Goal: Task Accomplishment & Management: Manage account settings

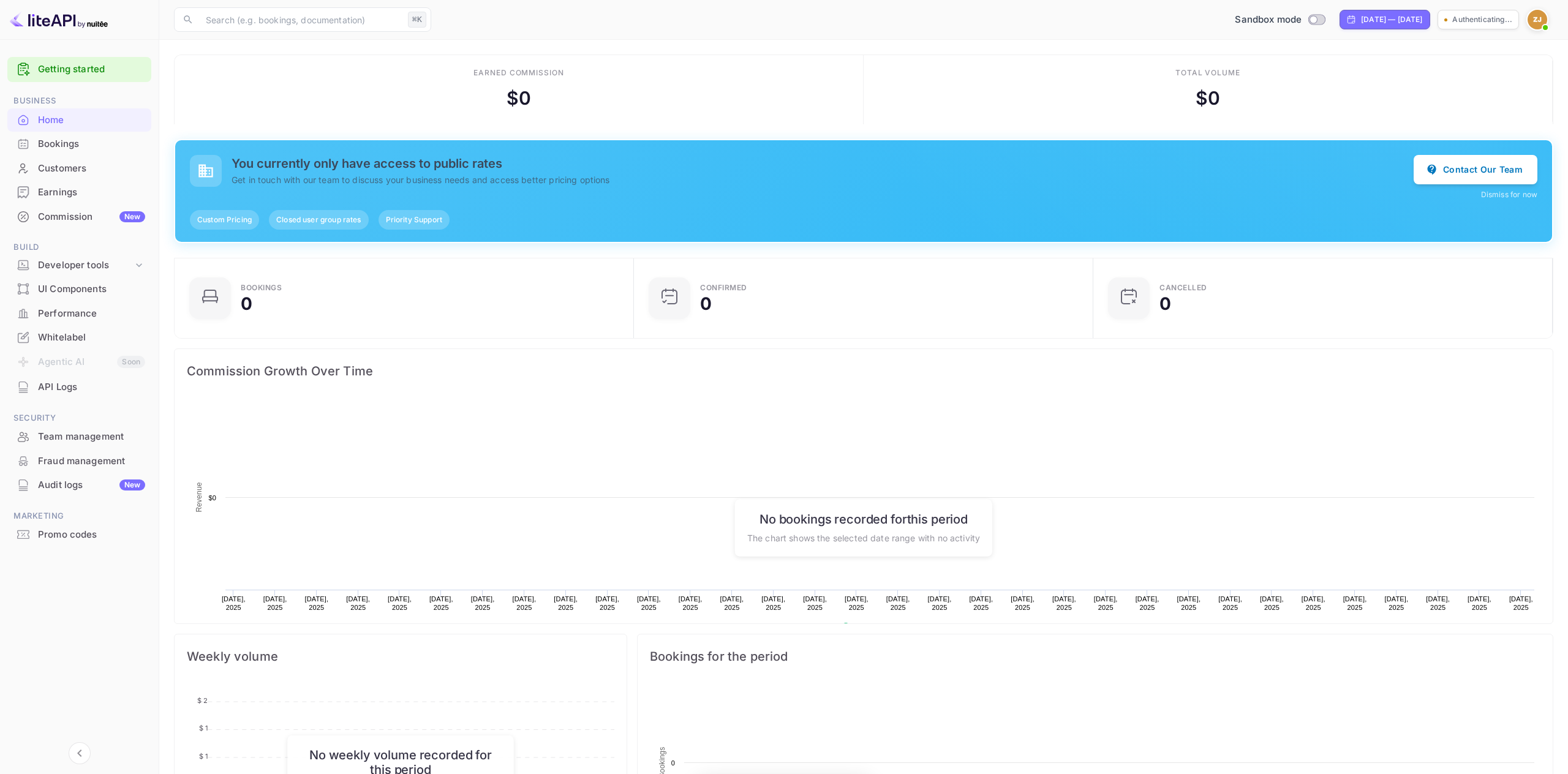
scroll to position [199, 452]
click at [76, 332] on div "Whitelabel" at bounding box center [92, 338] width 107 height 14
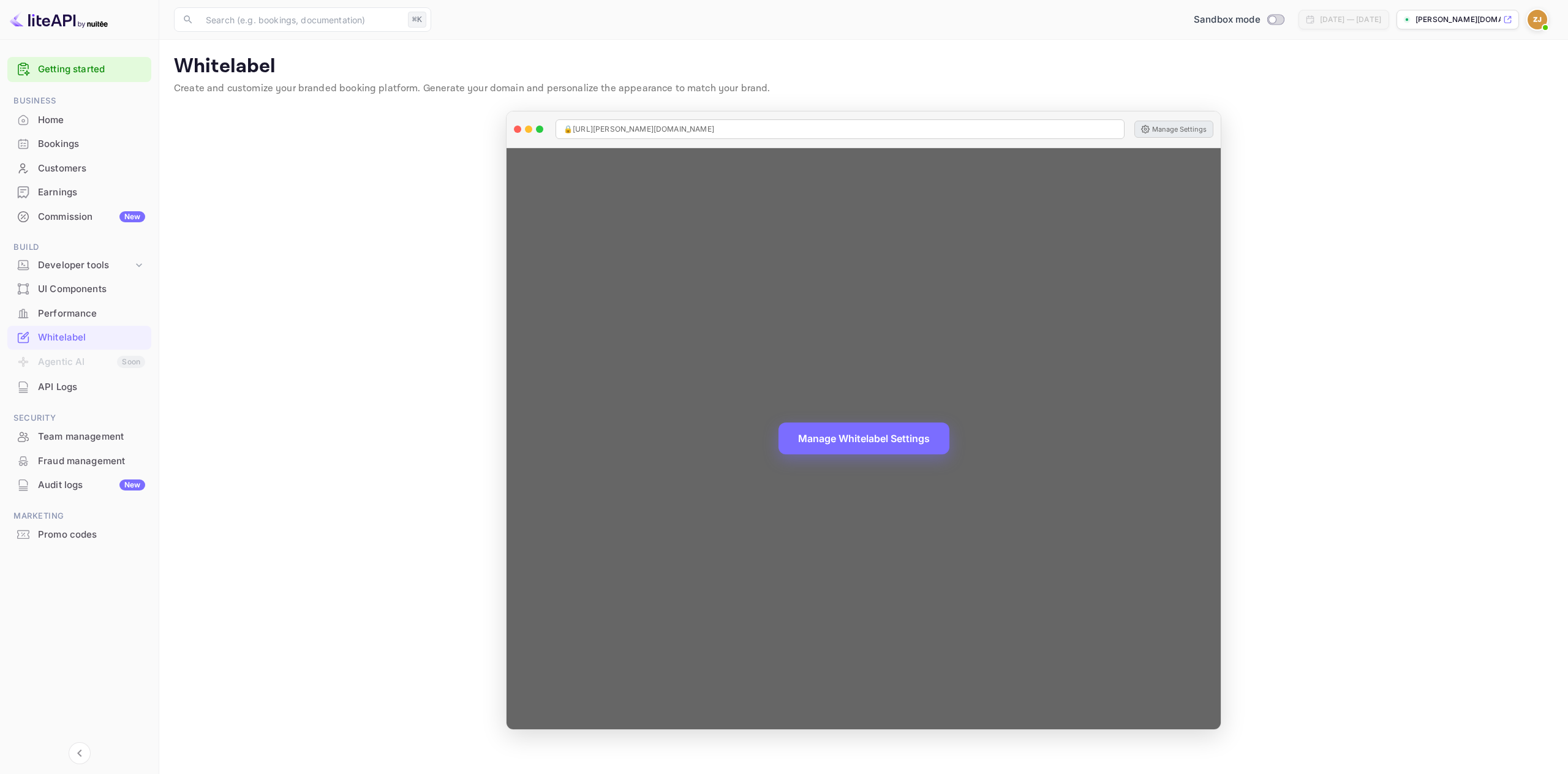
click at [1157, 123] on button "Manage Settings" at bounding box center [1174, 128] width 79 height 17
click at [1166, 136] on button "Manage Settings" at bounding box center [1174, 128] width 79 height 17
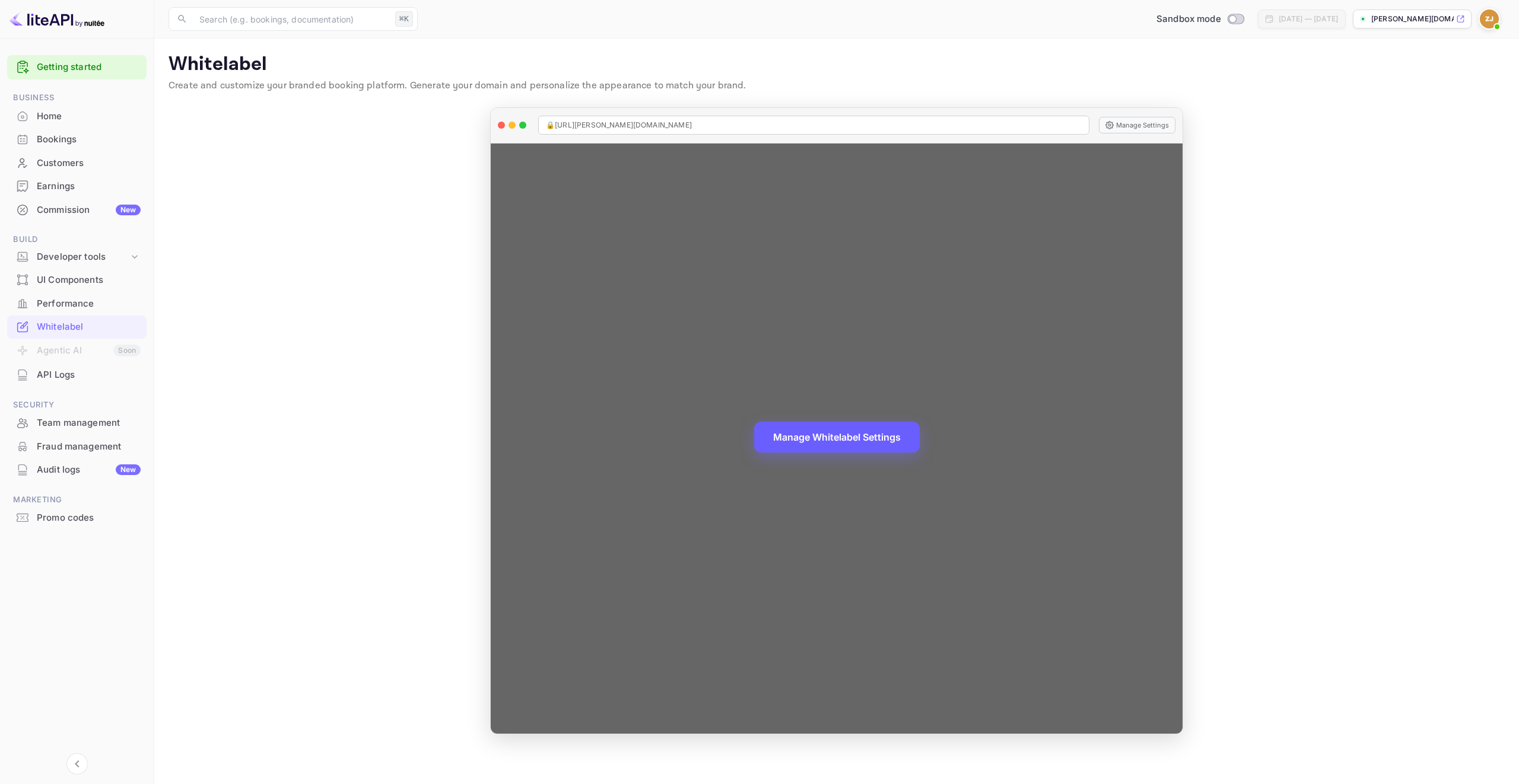
click at [871, 431] on button "Manage Whitelabel Settings" at bounding box center [837, 437] width 166 height 31
click at [1162, 124] on button "Manage Settings" at bounding box center [1137, 124] width 77 height 16
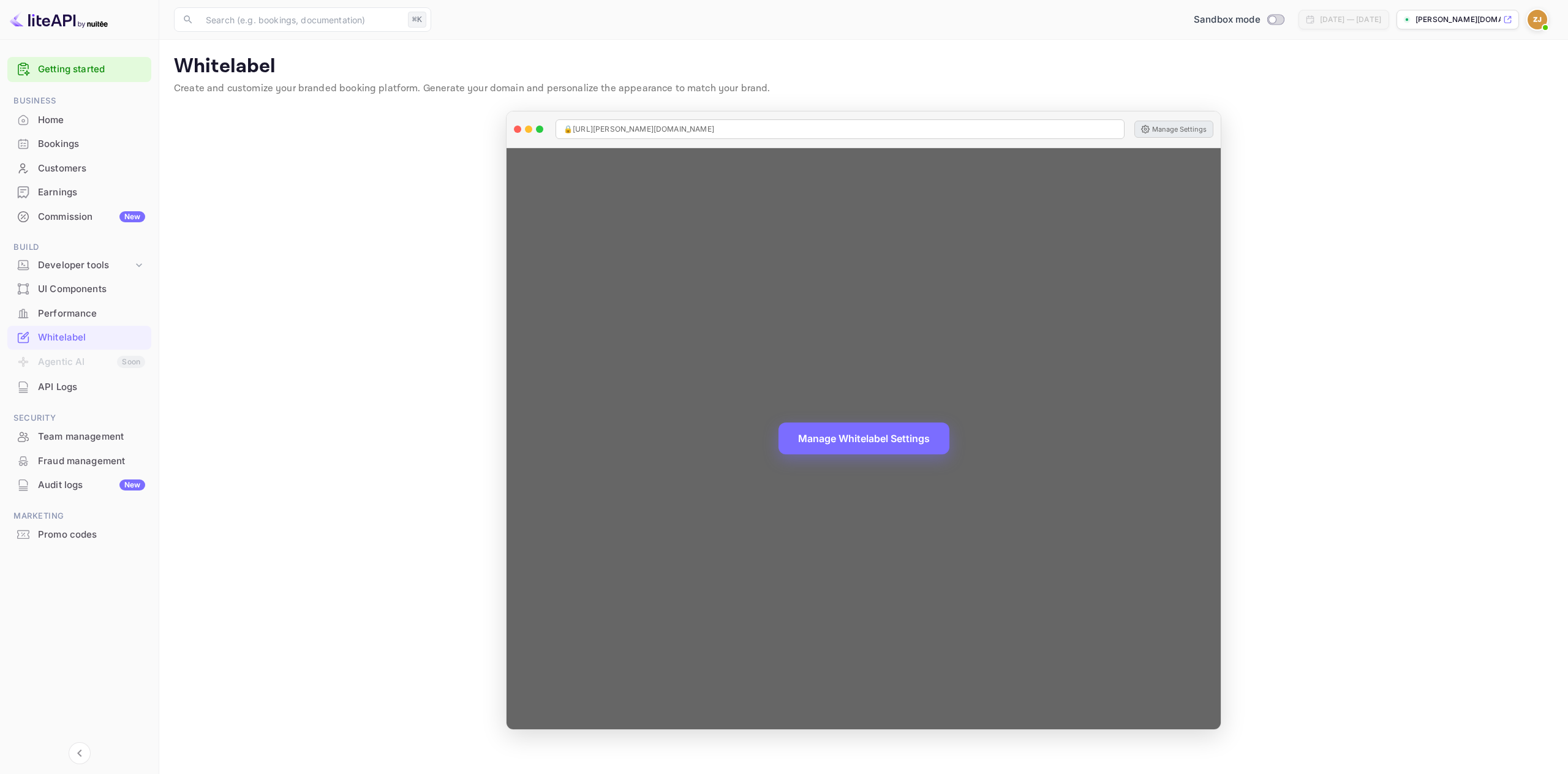
click at [898, 289] on div "Manage Whitelabel Settings" at bounding box center [863, 438] width 714 height 581
click at [1175, 125] on button "Manage Settings" at bounding box center [1174, 128] width 79 height 17
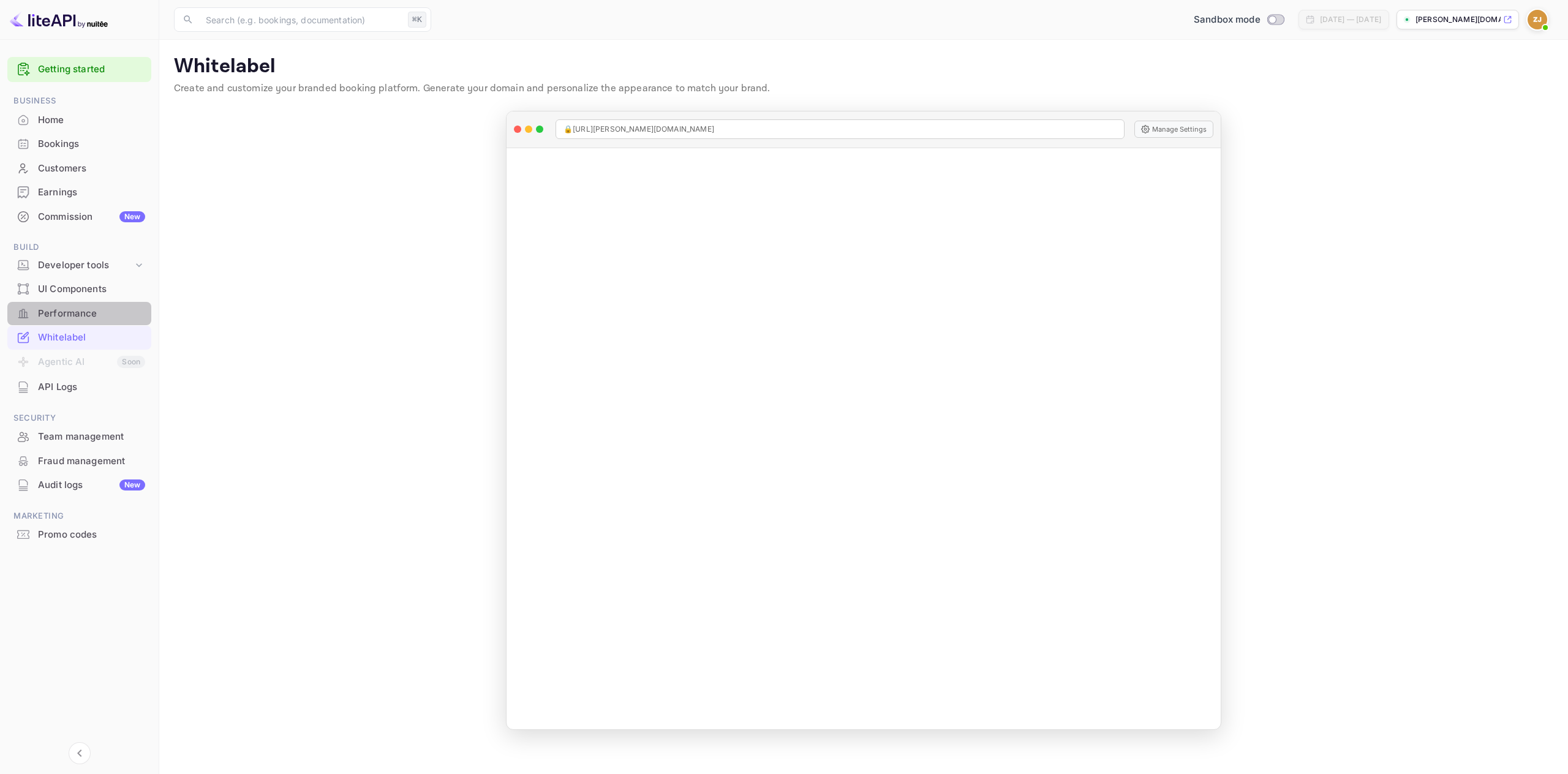
click at [55, 310] on div "Performance" at bounding box center [92, 313] width 107 height 14
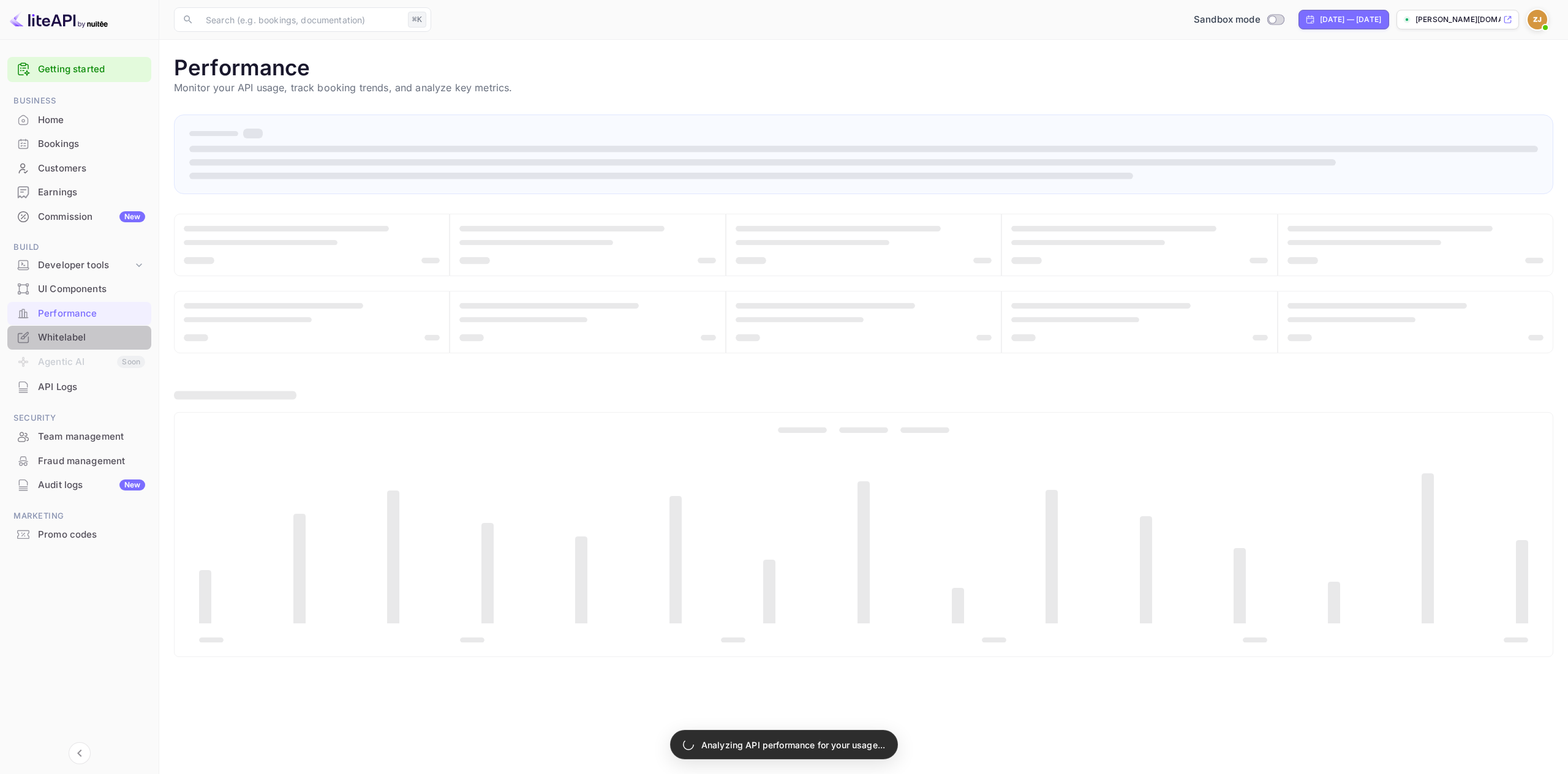
click at [53, 334] on div "Whitelabel" at bounding box center [92, 338] width 107 height 14
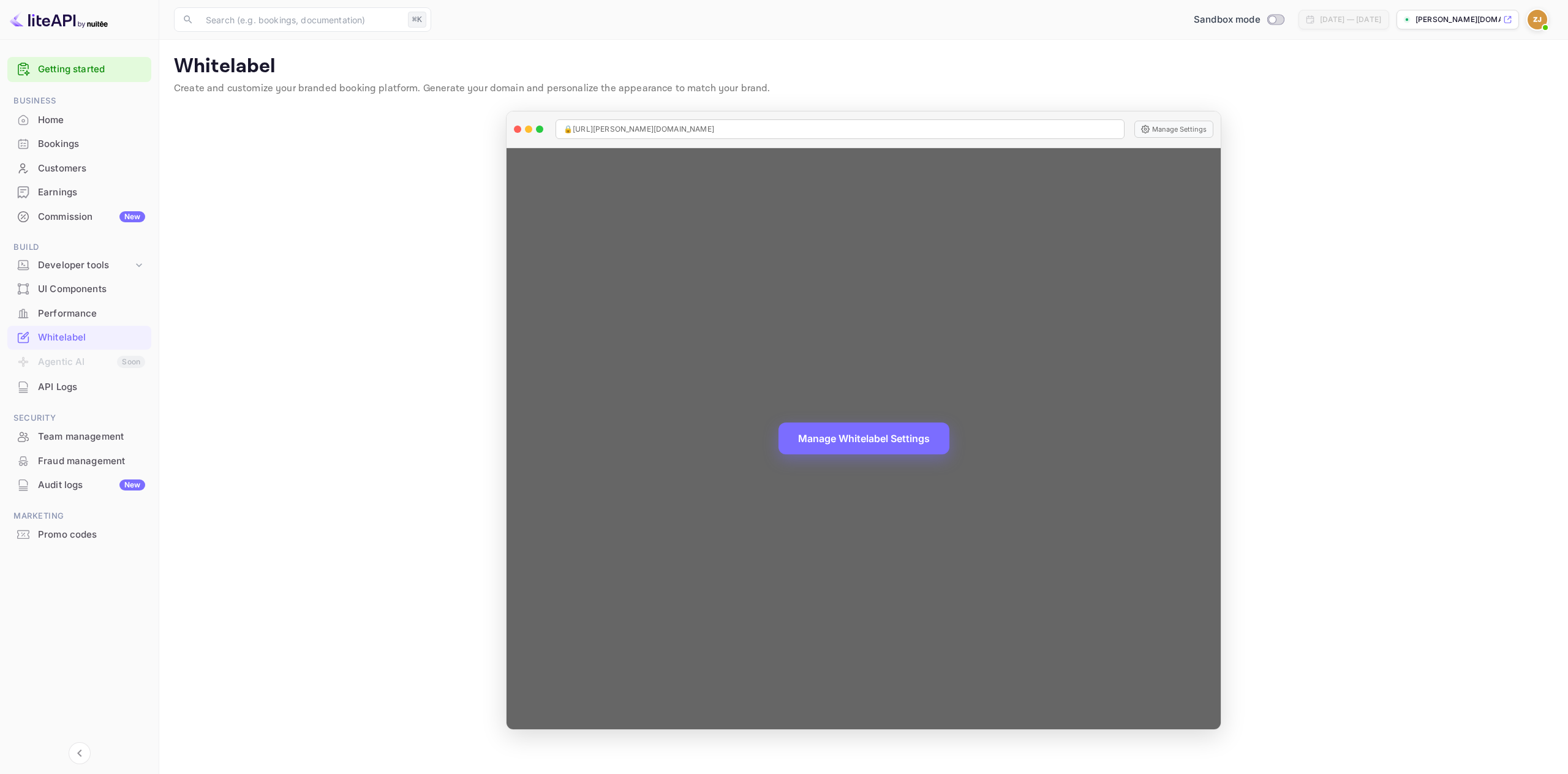
click at [764, 130] on div "🔒 [URL][PERSON_NAME][DOMAIN_NAME]" at bounding box center [840, 128] width 569 height 19
click at [1157, 129] on button "Manage Settings" at bounding box center [1174, 128] width 79 height 17
click at [831, 453] on div "Manage Whitelabel Settings" at bounding box center [863, 438] width 714 height 581
click at [831, 439] on button "Manage Whitelabel Settings" at bounding box center [864, 437] width 171 height 32
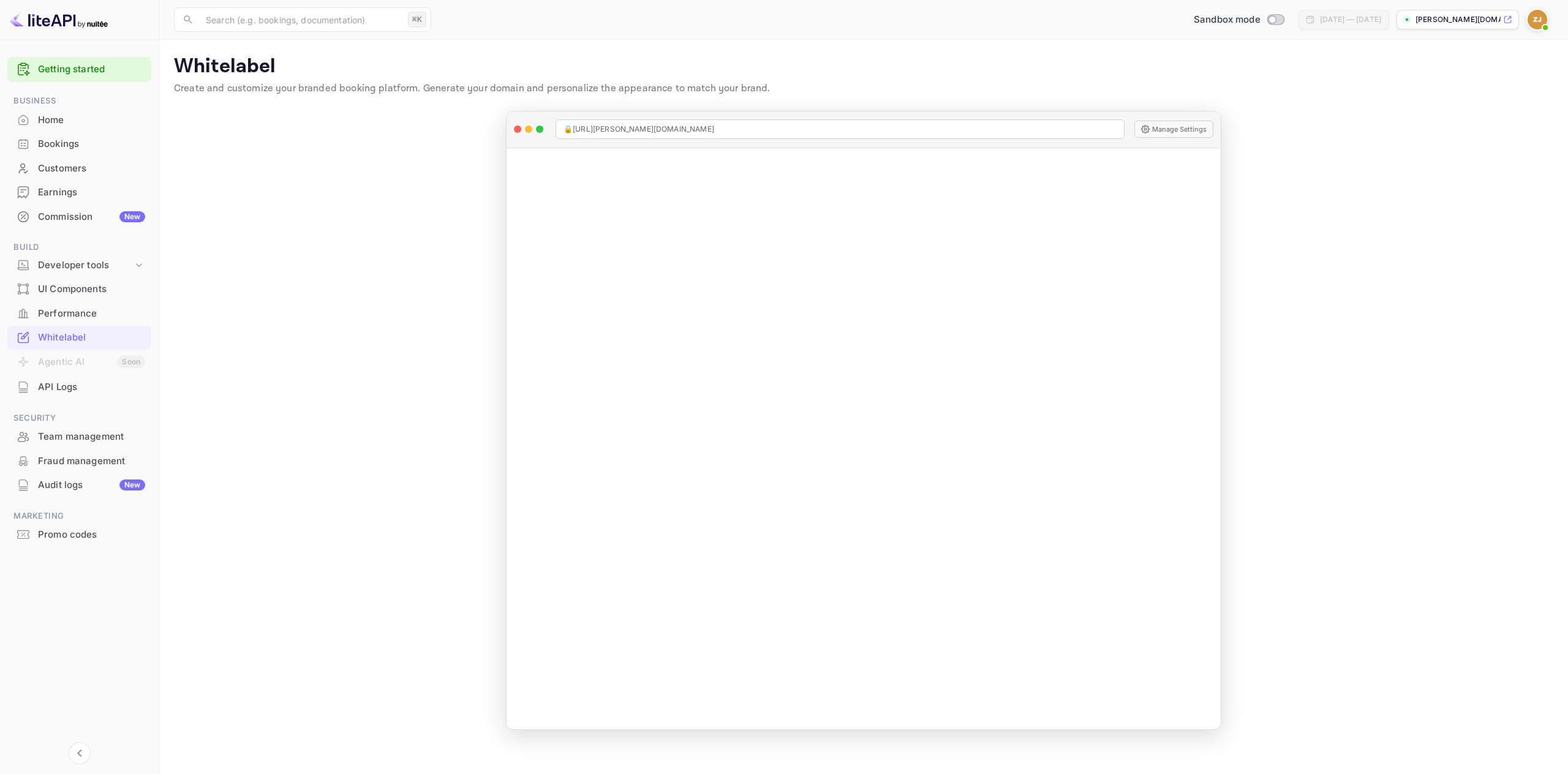
click at [79, 209] on div "Commission New" at bounding box center [80, 217] width 144 height 24
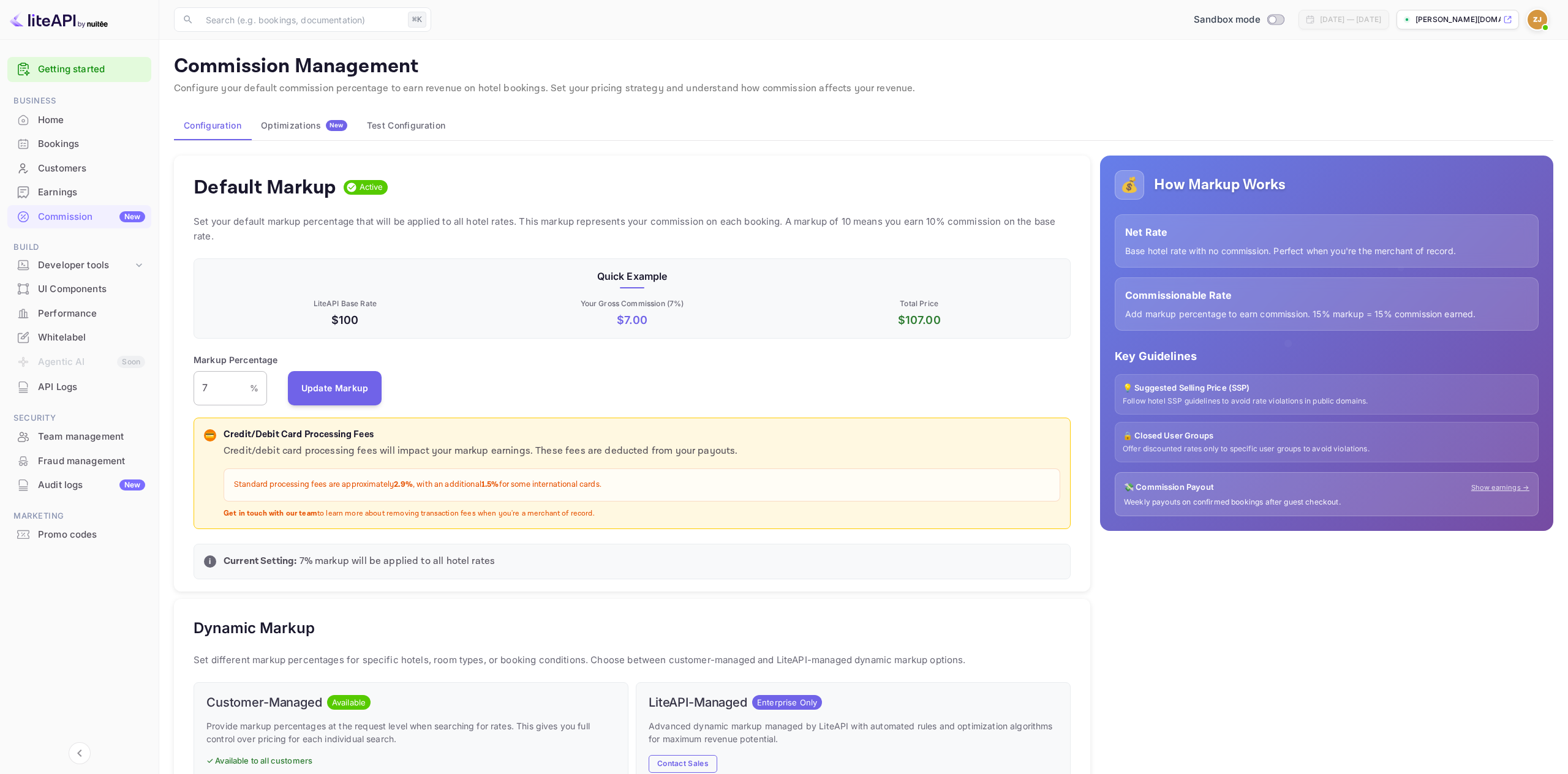
scroll to position [217, 877]
click at [237, 381] on input "7" at bounding box center [222, 388] width 56 height 34
type input "6"
click at [349, 384] on button "Update Markup" at bounding box center [335, 387] width 94 height 34
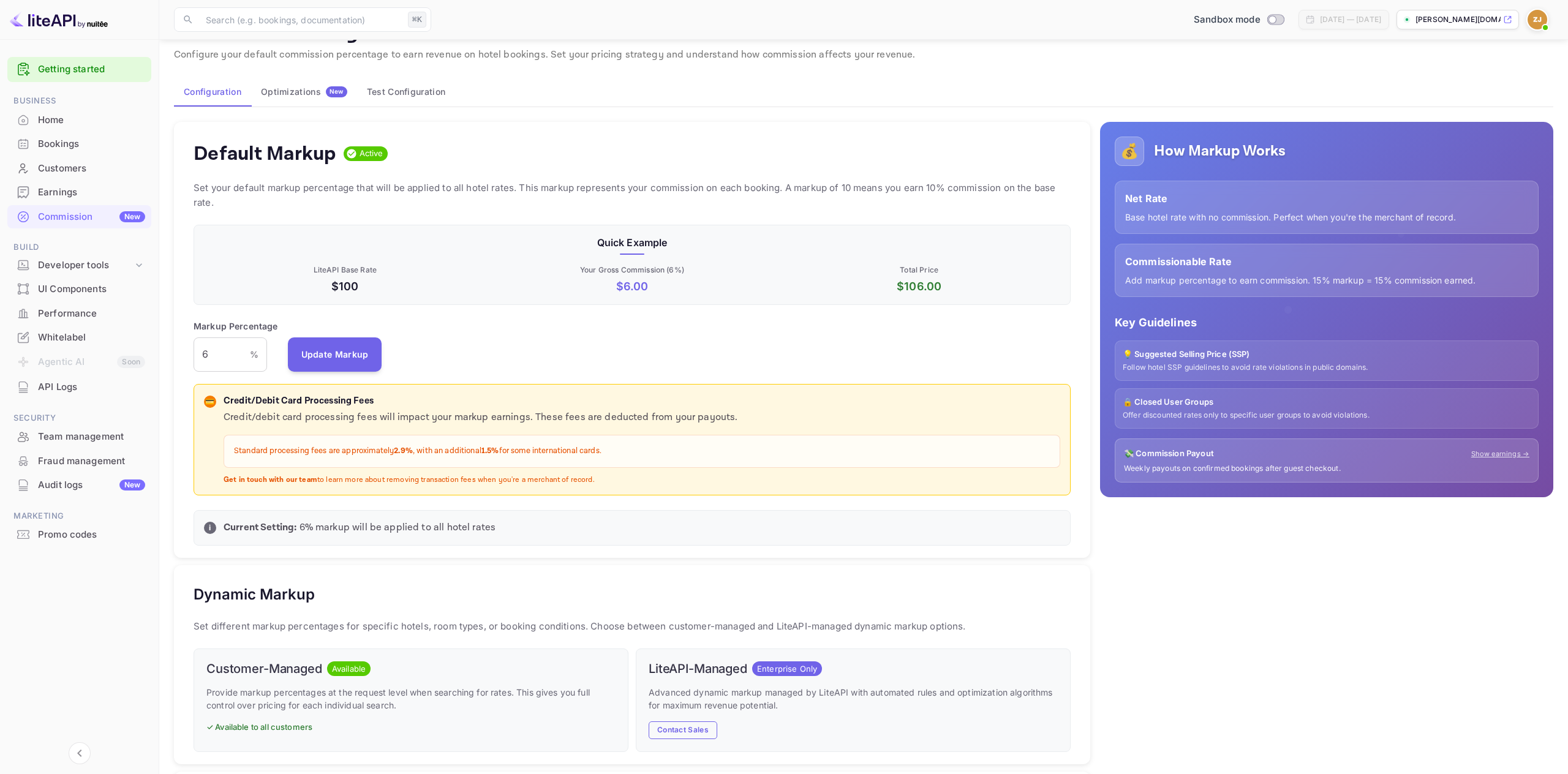
scroll to position [0, 0]
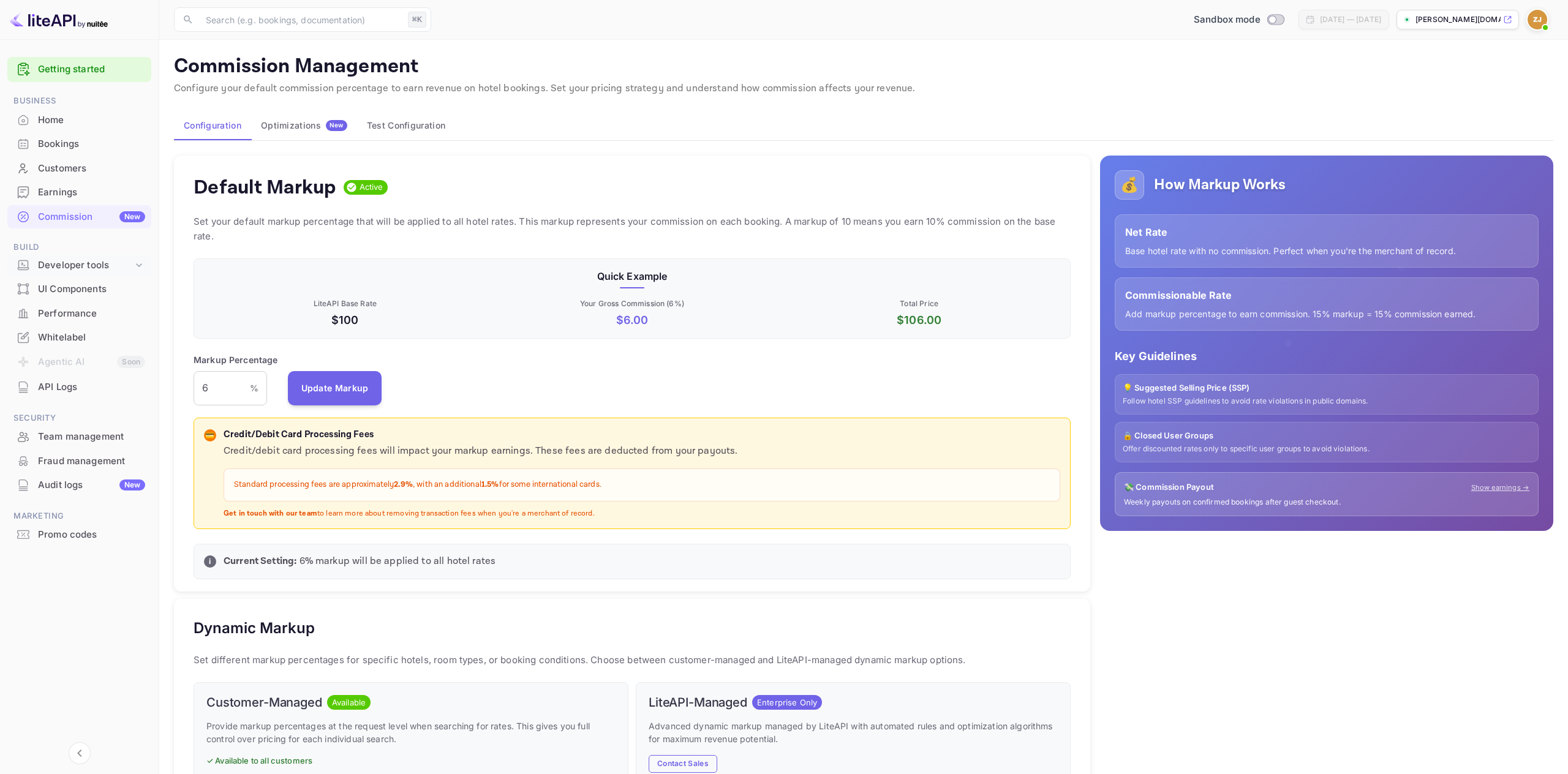
click at [92, 269] on div "Developer tools" at bounding box center [85, 265] width 95 height 14
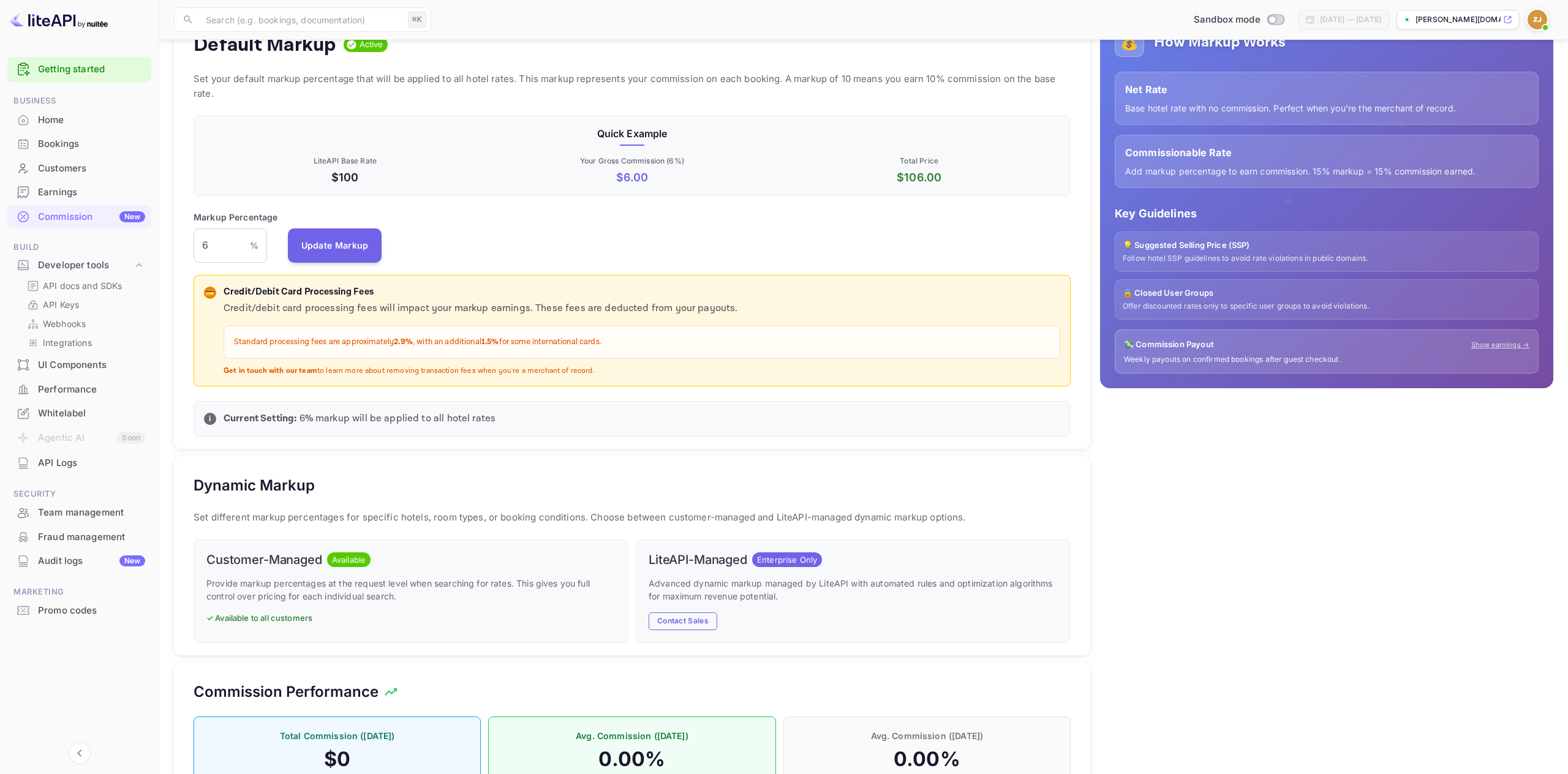
scroll to position [144, 0]
click at [65, 416] on div "Whitelabel" at bounding box center [92, 414] width 107 height 14
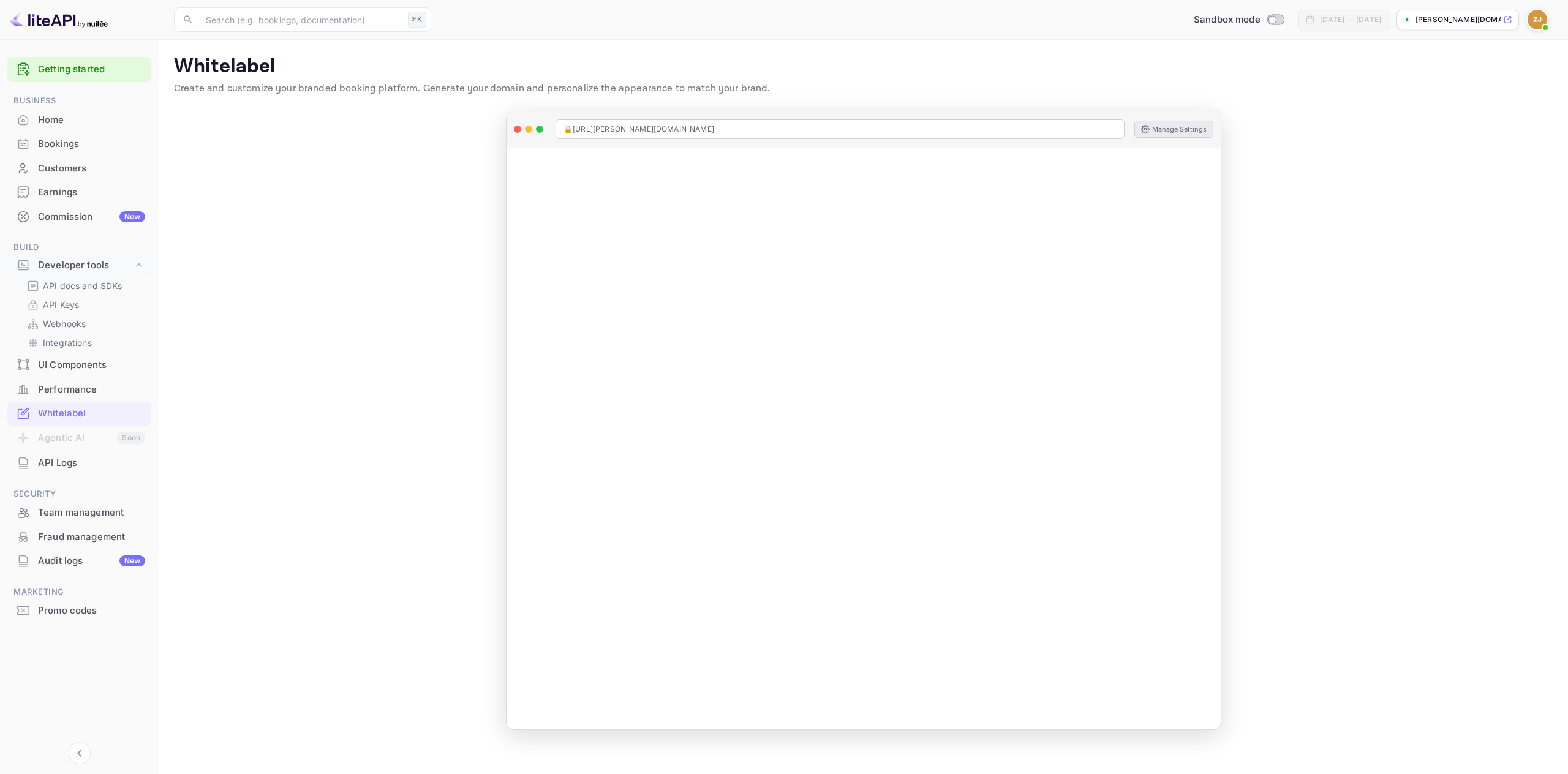
click at [1167, 130] on button "Manage Settings" at bounding box center [1174, 128] width 79 height 17
